Goal: Information Seeking & Learning: Learn about a topic

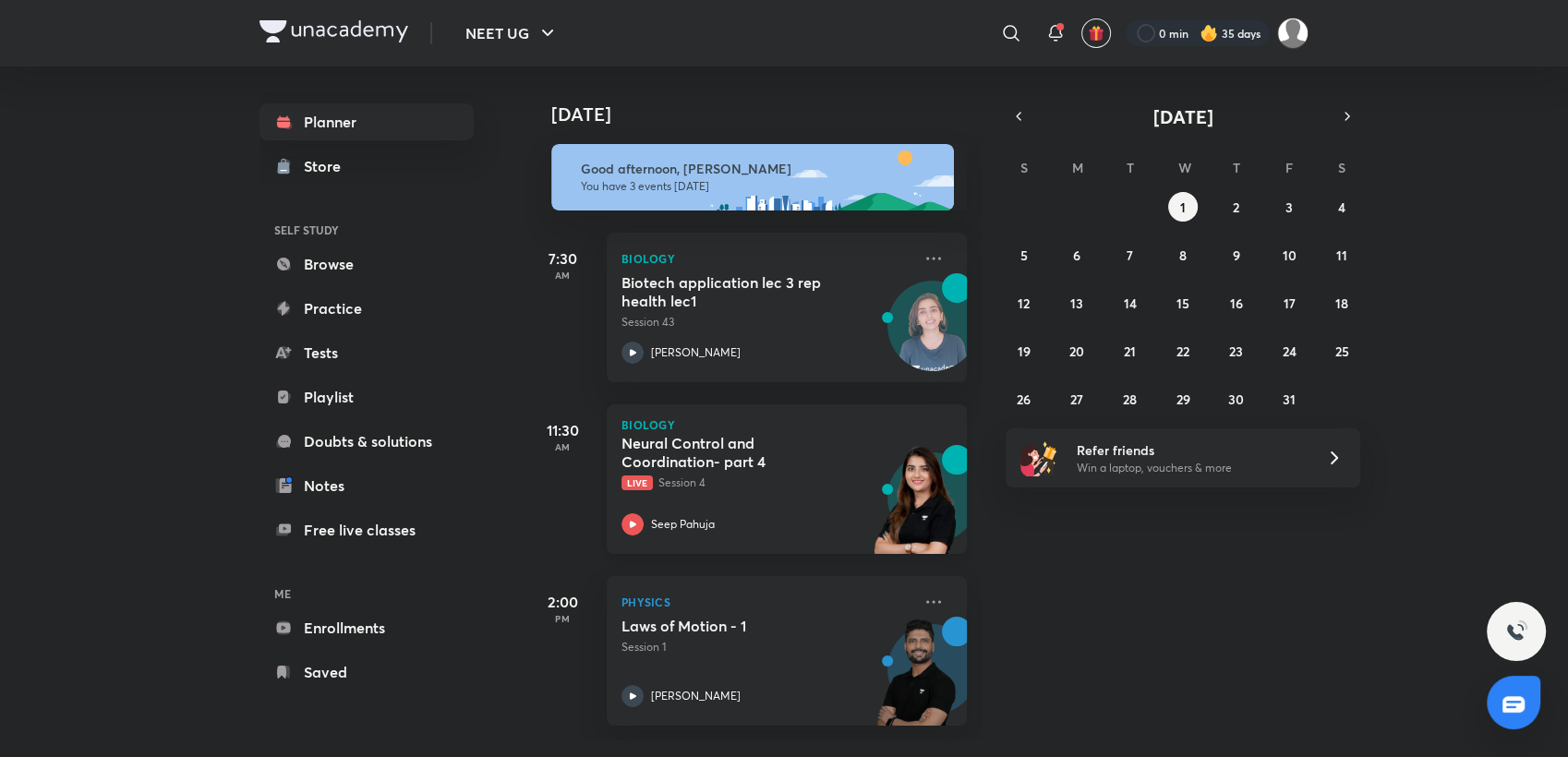
click at [778, 492] on div "Neural Control and Coordination- part 4 Live Session 4 Seep Pahuja" at bounding box center [767, 485] width 290 height 102
